Goal: Transaction & Acquisition: Download file/media

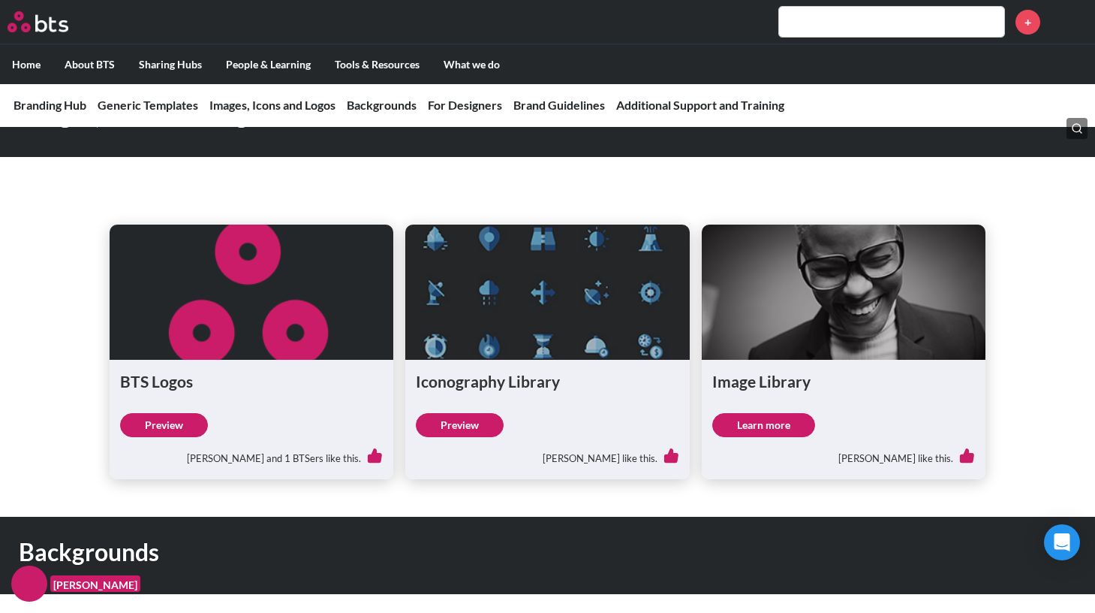
scroll to position [1141, 0]
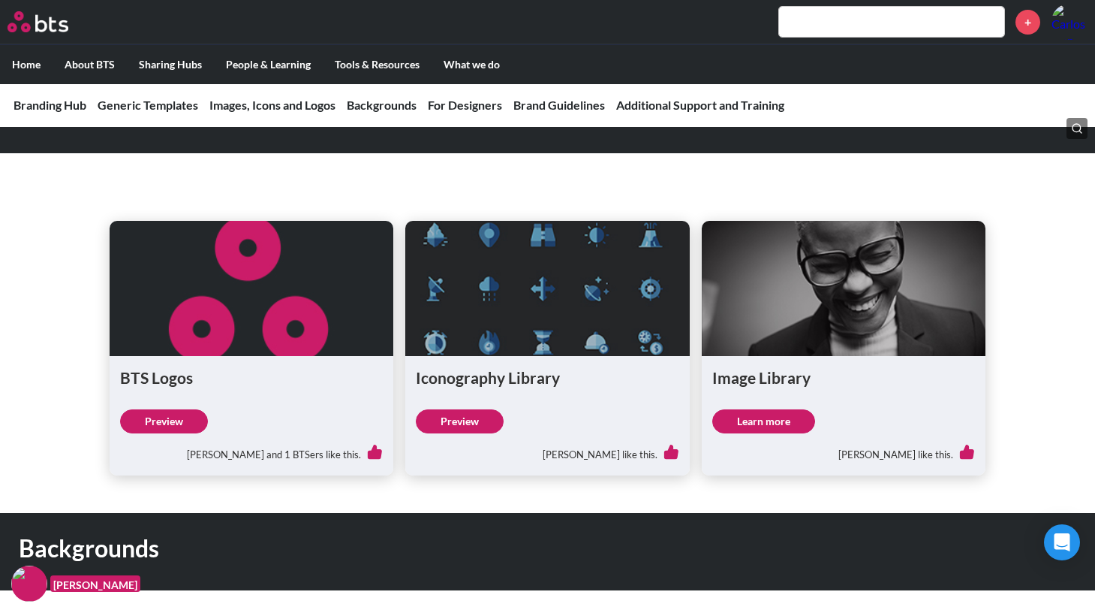
click at [766, 409] on link "Learn more" at bounding box center [763, 421] width 103 height 24
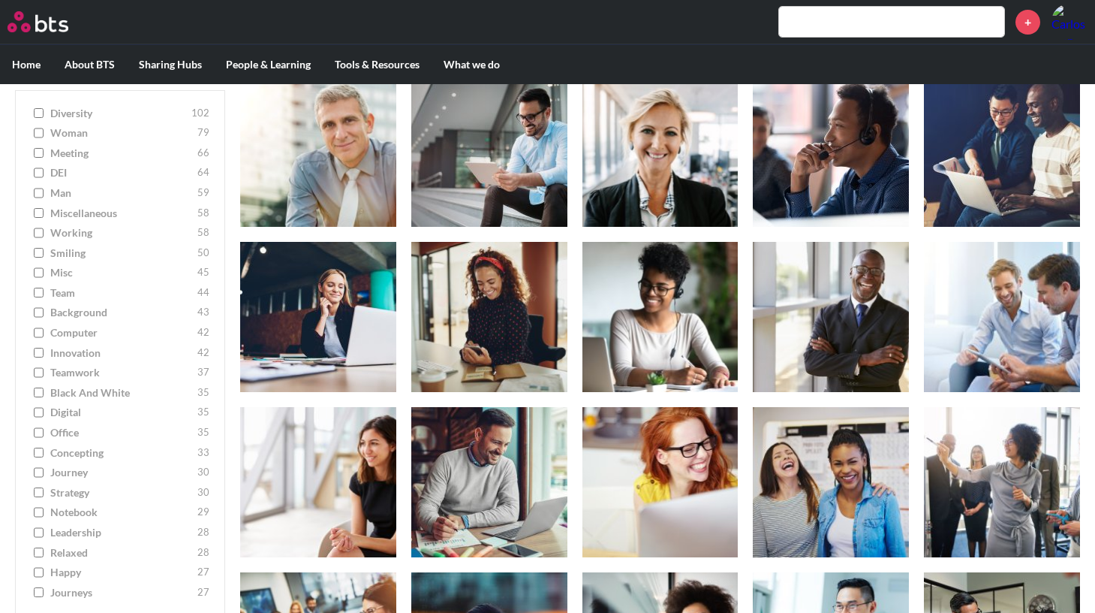
scroll to position [1363, 0]
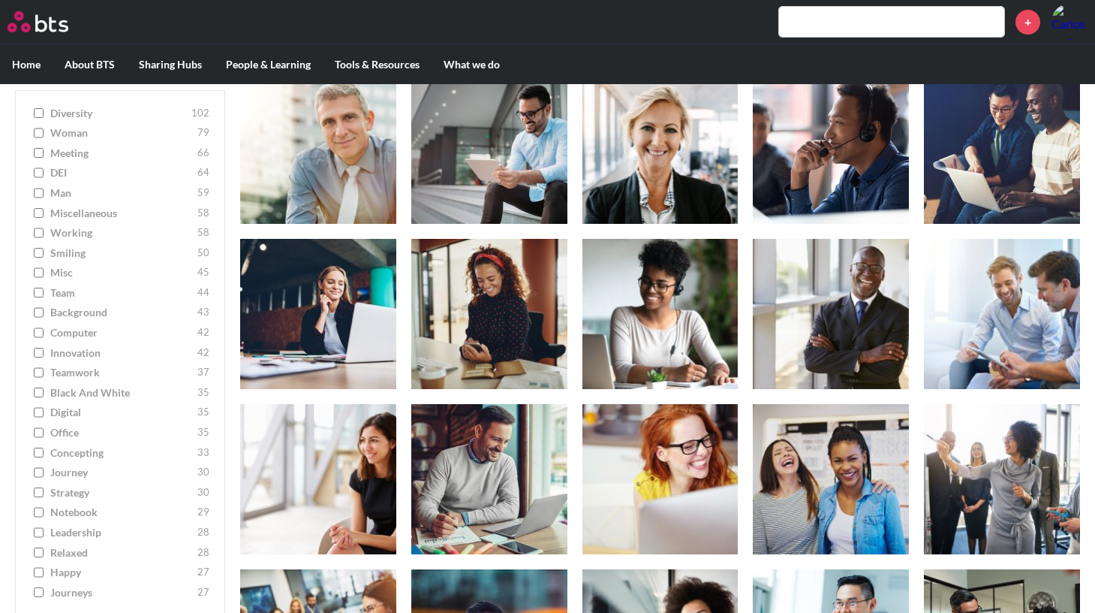
click at [40, 372] on input "teamwork 37" at bounding box center [39, 373] width 10 height 11
checkbox input "true"
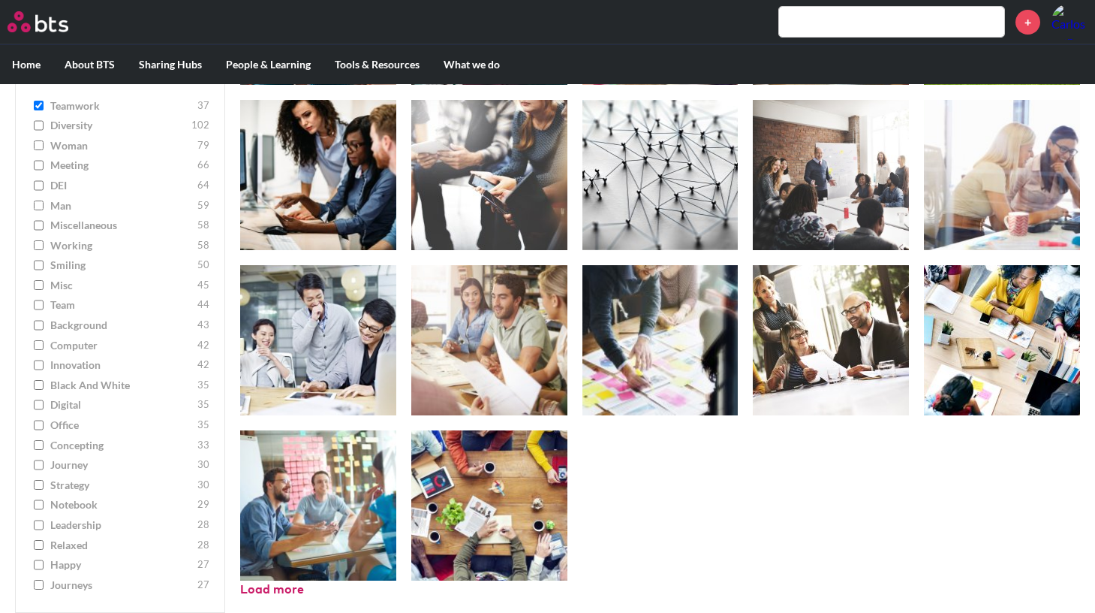
click at [39, 364] on input "innovation 42" at bounding box center [39, 365] width 10 height 11
checkbox input "true"
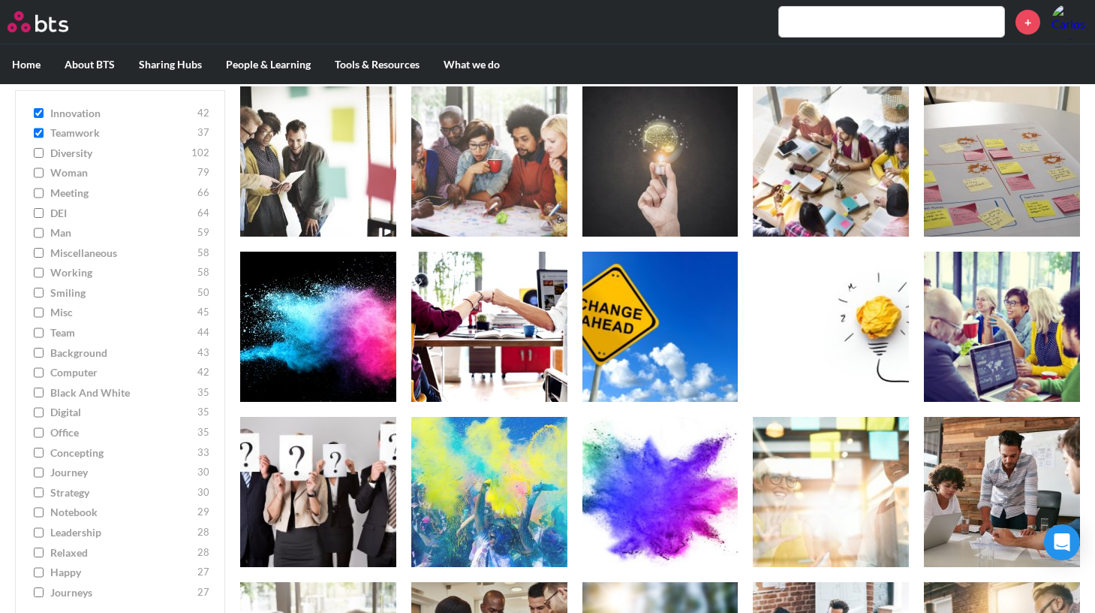
scroll to position [854, 0]
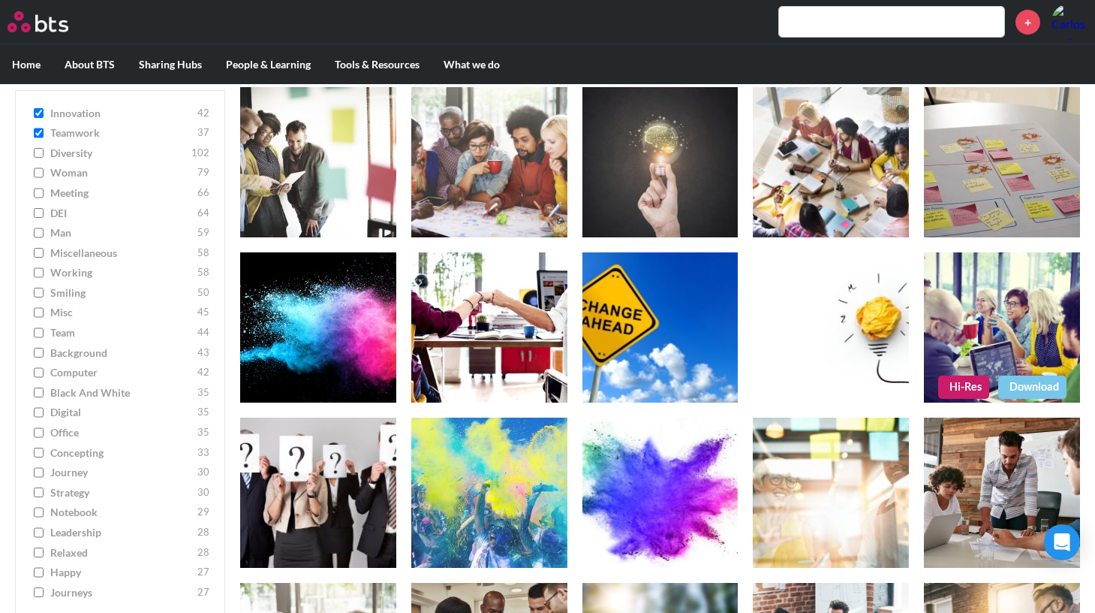
click at [1034, 384] on link "Download" at bounding box center [1032, 386] width 68 height 23
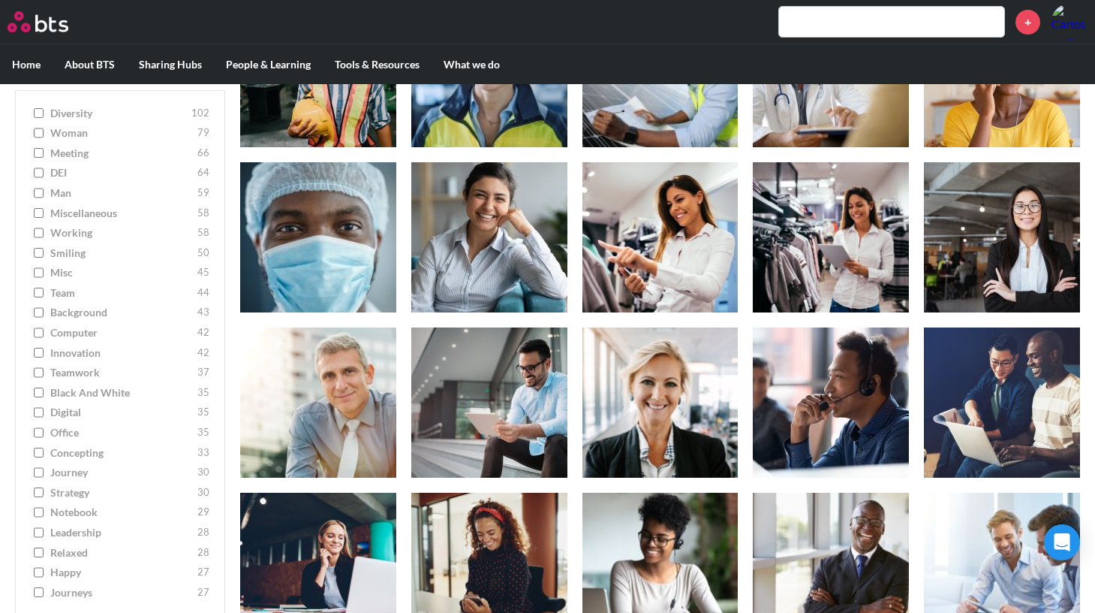
scroll to position [1107, 0]
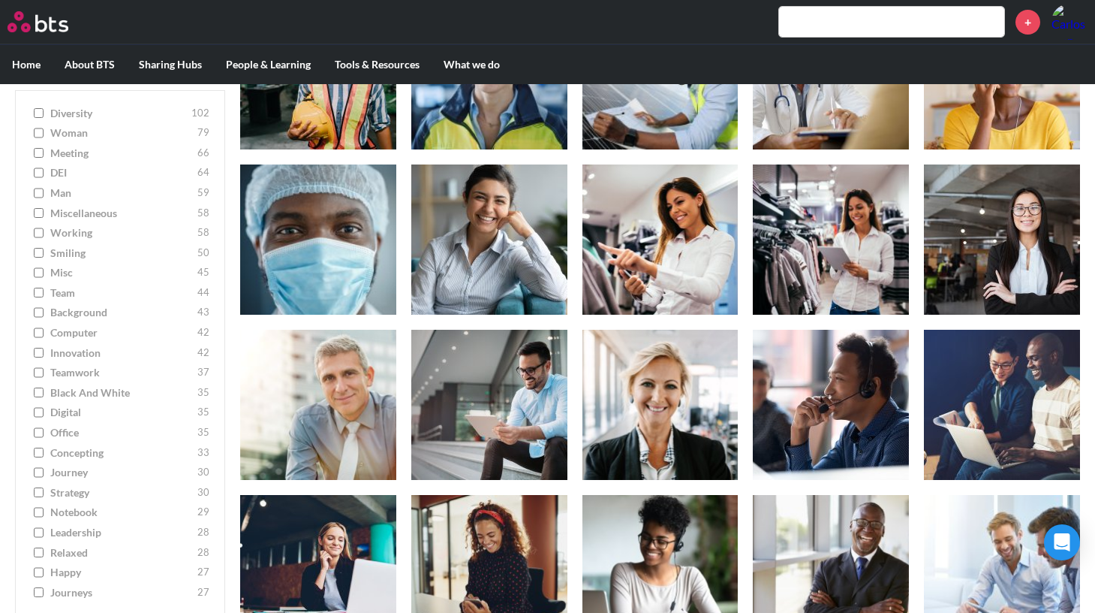
click at [42, 351] on input "innovation 42" at bounding box center [39, 353] width 10 height 11
checkbox input "true"
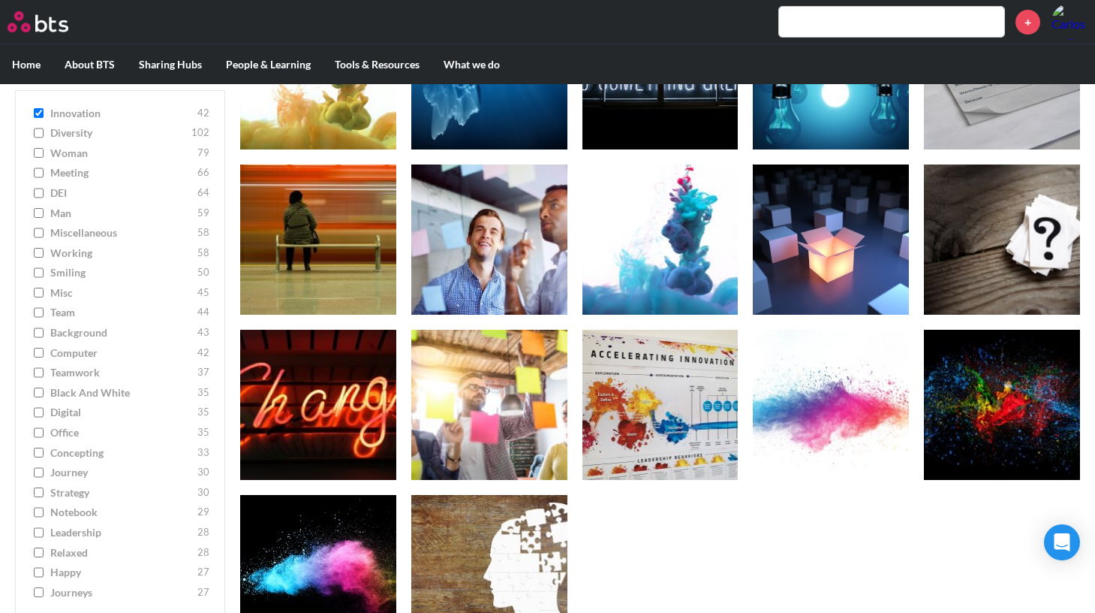
click at [41, 372] on input "teamwork 37" at bounding box center [39, 373] width 10 height 11
checkbox input "true"
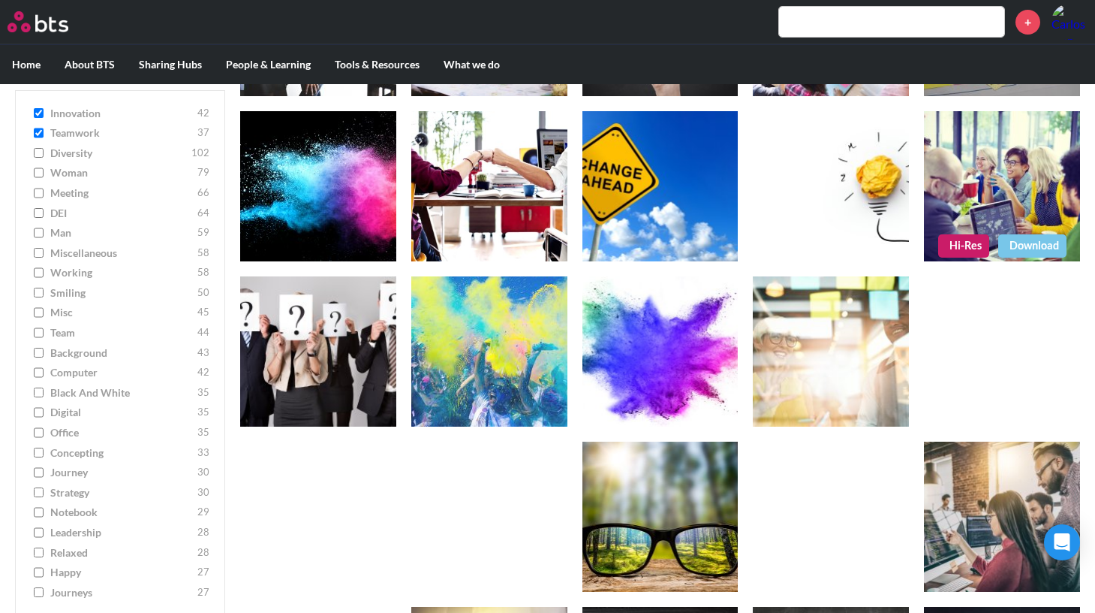
scroll to position [998, 0]
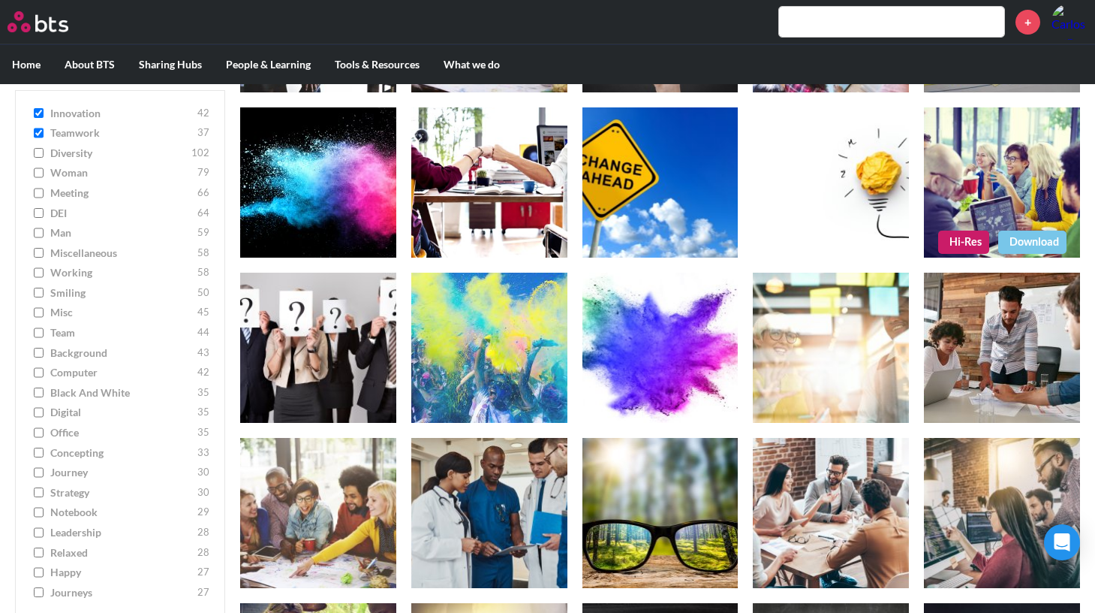
click at [959, 239] on link "Hi-Res" at bounding box center [963, 241] width 51 height 23
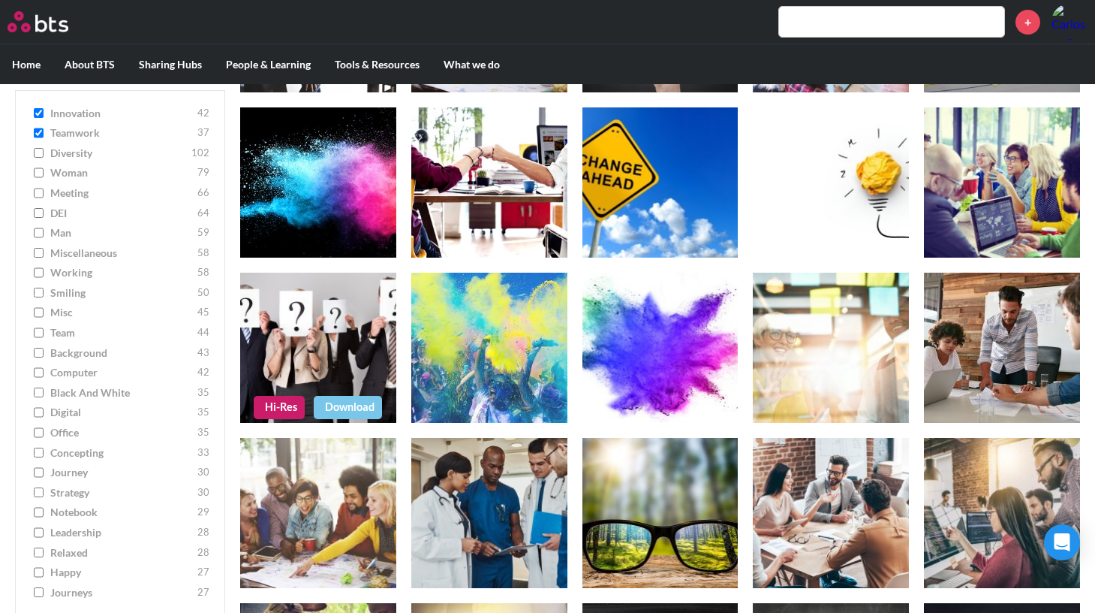
click at [288, 408] on link "Hi-Res" at bounding box center [279, 407] width 51 height 23
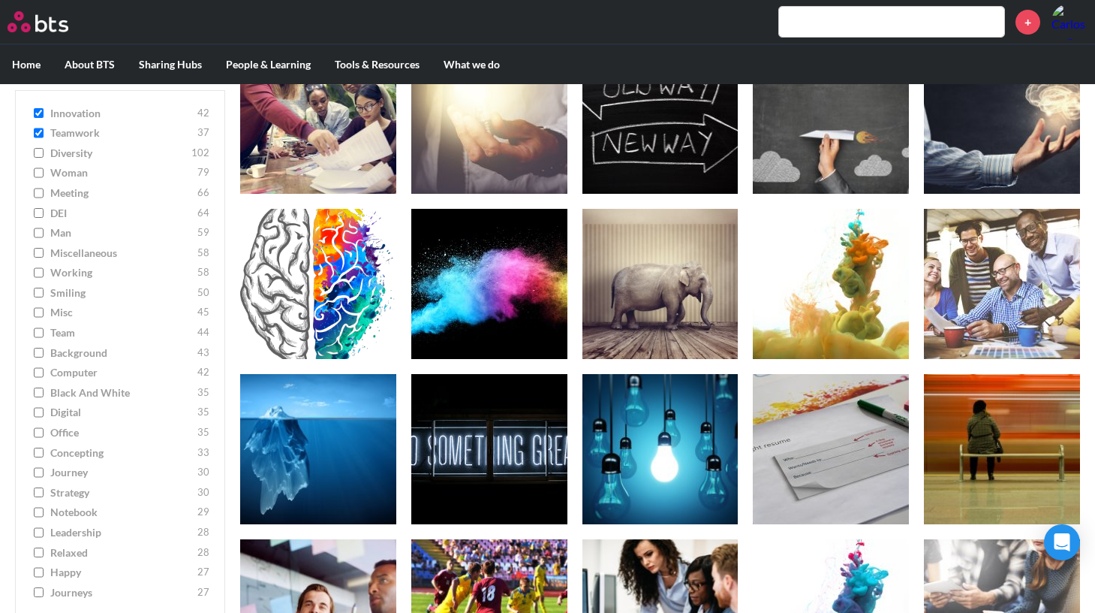
scroll to position [1560, 0]
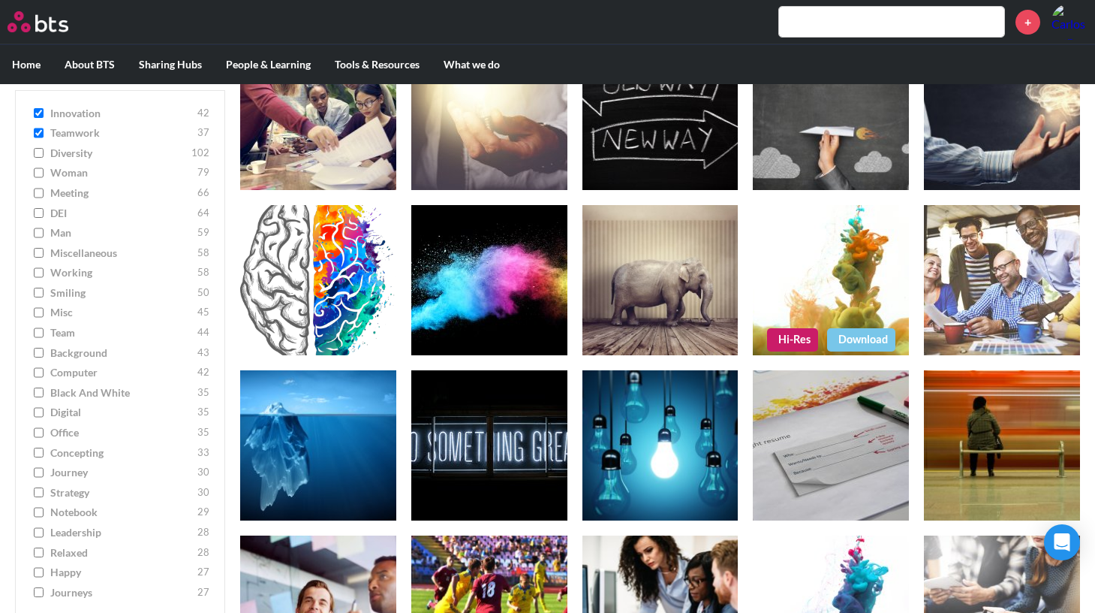
click at [852, 284] on figure at bounding box center [831, 280] width 156 height 150
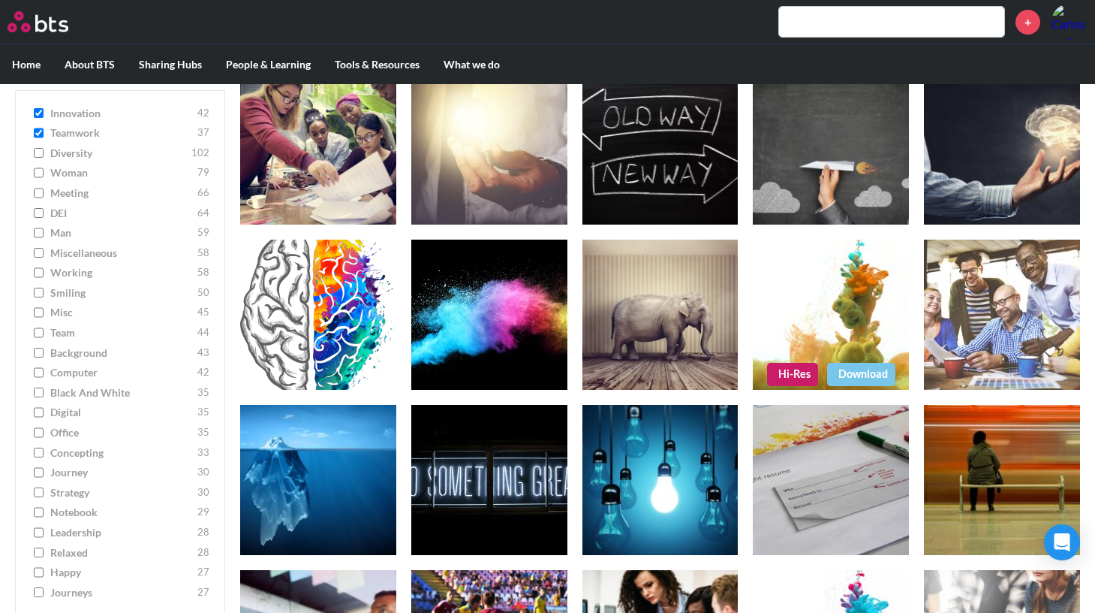
scroll to position [1519, 0]
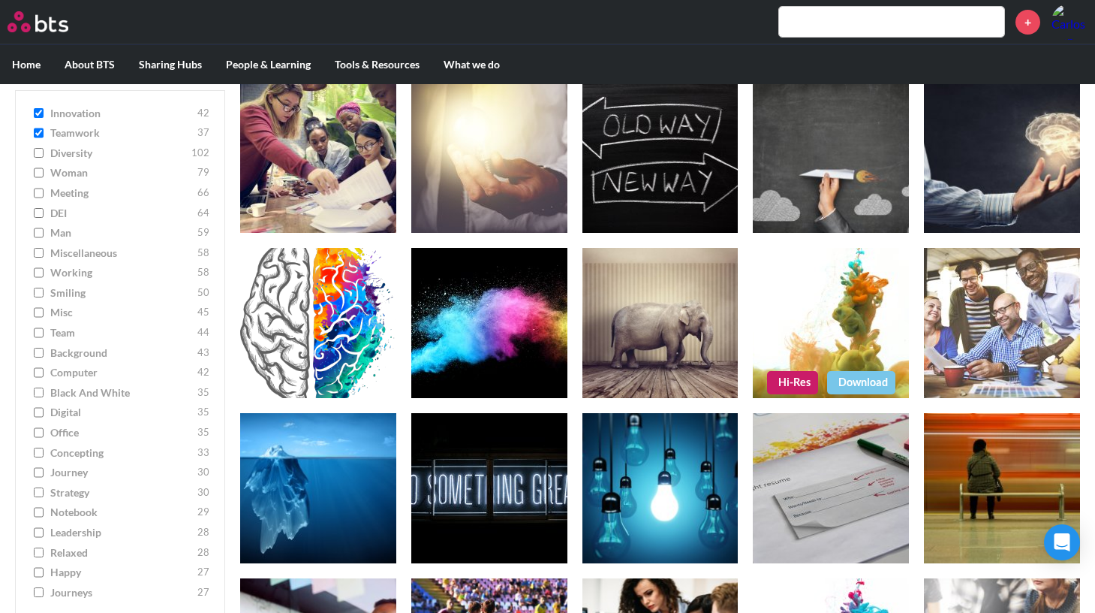
click at [790, 381] on link "Hi-Res" at bounding box center [792, 382] width 51 height 23
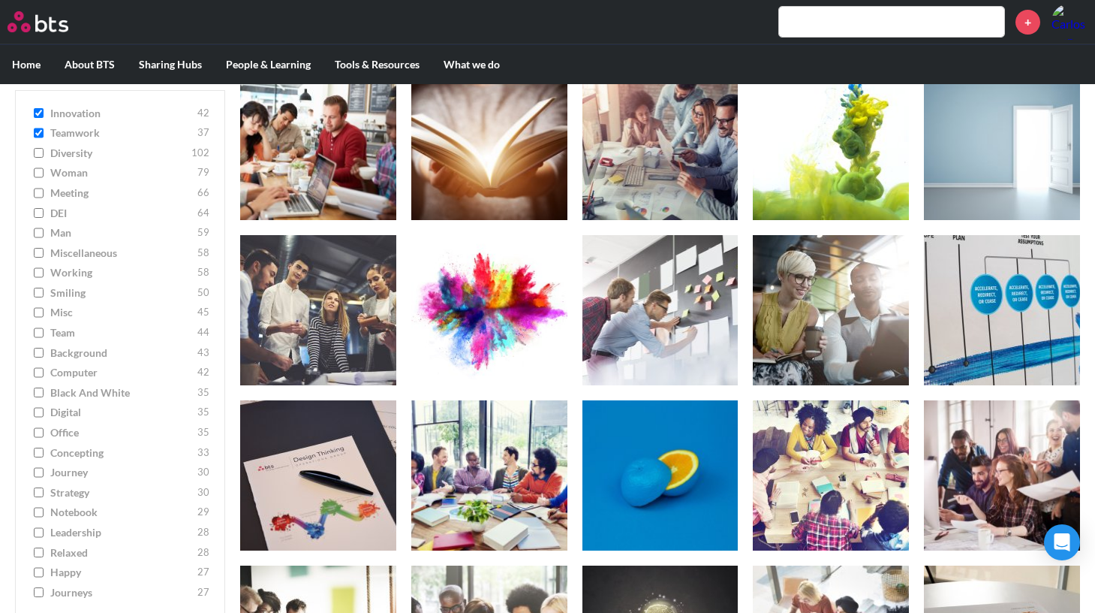
scroll to position [374, 0]
